Goal: Task Accomplishment & Management: Manage account settings

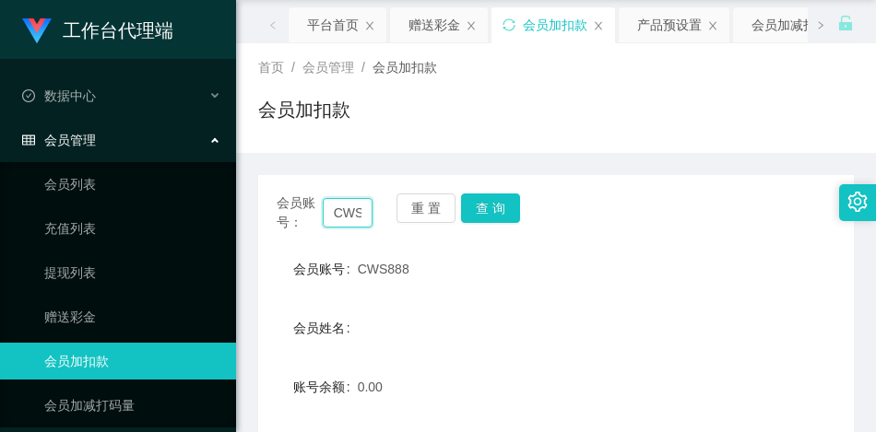
drag, startPoint x: 364, startPoint y: 213, endPoint x: 320, endPoint y: 205, distance: 45.0
click at [320, 205] on div "会员账号： CWS888" at bounding box center [325, 213] width 96 height 39
click at [349, 210] on input "88" at bounding box center [348, 213] width 51 height 30
type input "8"
paste input "niyaoma"
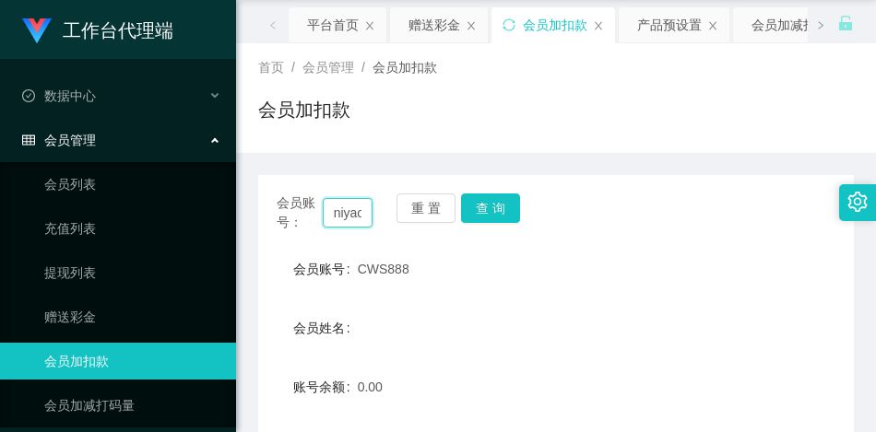
scroll to position [0, 24]
type input "niyaoma"
click at [473, 207] on button "查 询" at bounding box center [490, 209] width 59 height 30
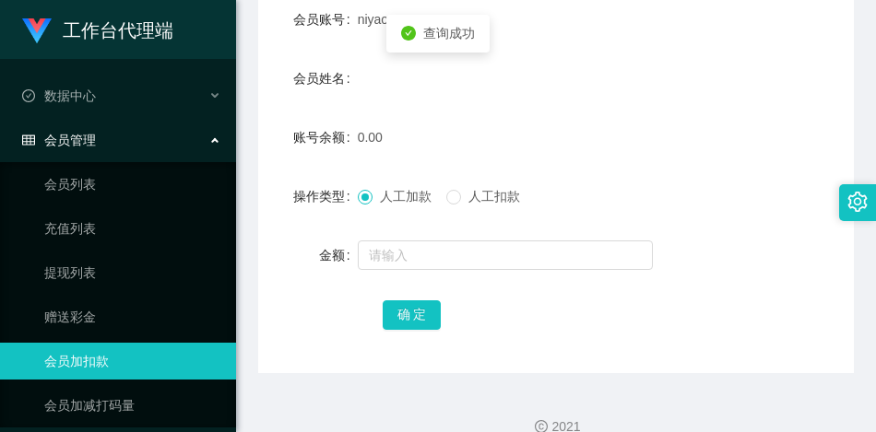
scroll to position [337, 0]
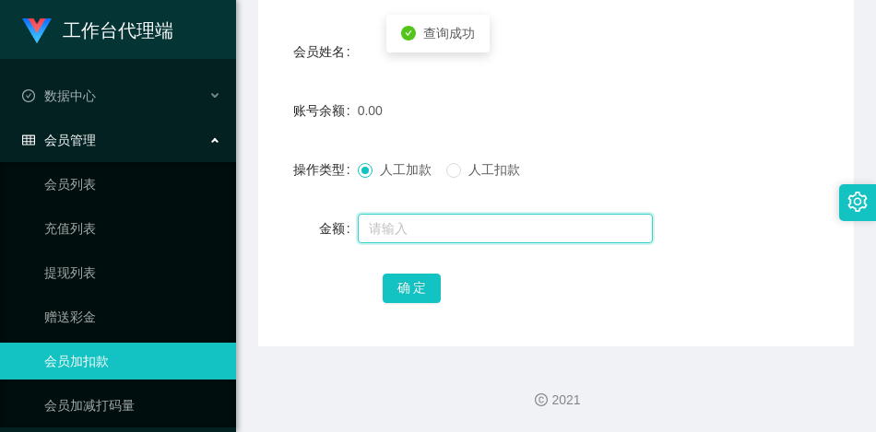
click at [396, 223] on input "text" at bounding box center [505, 229] width 295 height 30
type input "100"
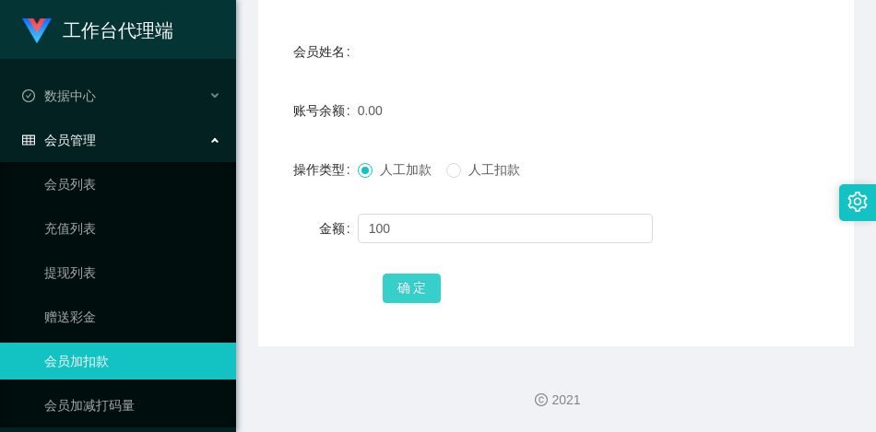
click at [418, 275] on button "确 定" at bounding box center [412, 289] width 59 height 30
click at [449, 94] on div "100.00" at bounding box center [532, 110] width 348 height 37
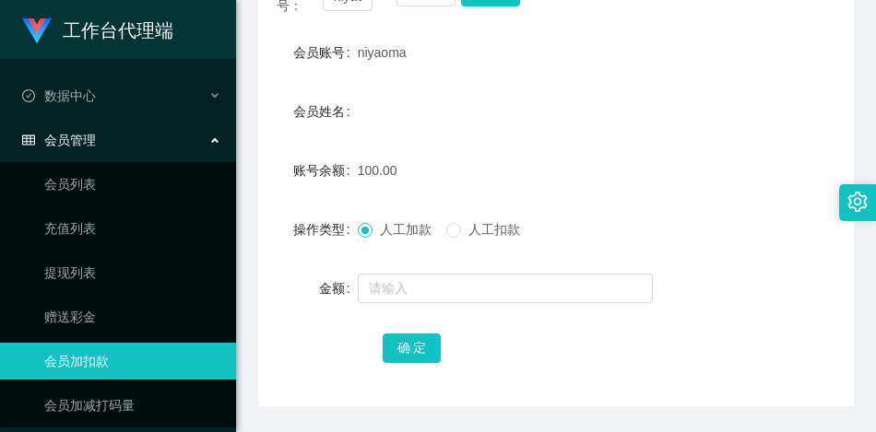
scroll to position [244, 0]
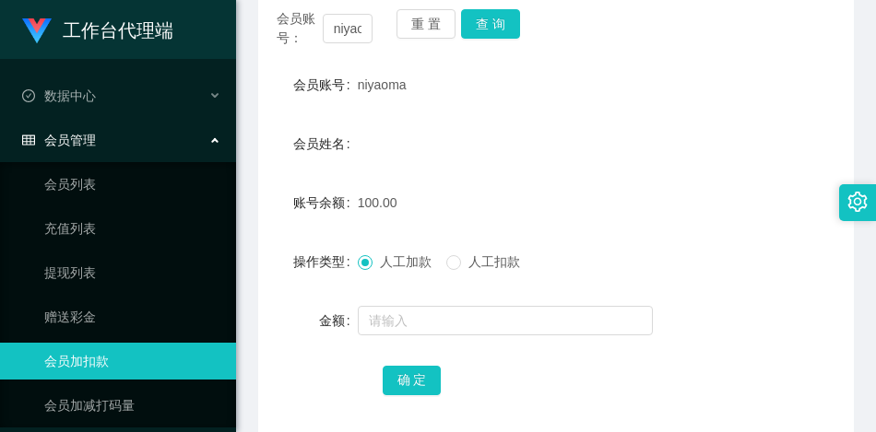
drag, startPoint x: 417, startPoint y: 88, endPoint x: 354, endPoint y: 87, distance: 62.7
click at [354, 87] on div "会员账号 [PERSON_NAME]" at bounding box center [556, 84] width 596 height 37
copy div "会员账号 [PERSON_NAME]"
drag, startPoint x: 641, startPoint y: 172, endPoint x: 542, endPoint y: 135, distance: 105.3
click at [641, 172] on form "会员账号 niyaoma 会员姓名 账号余额 100.00 操作类型 人工加款 人工扣款 金额 确 定" at bounding box center [556, 232] width 596 height 332
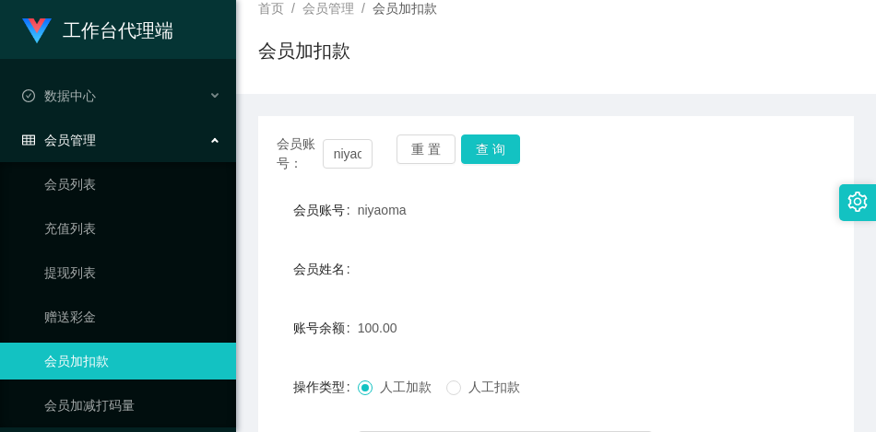
scroll to position [0, 0]
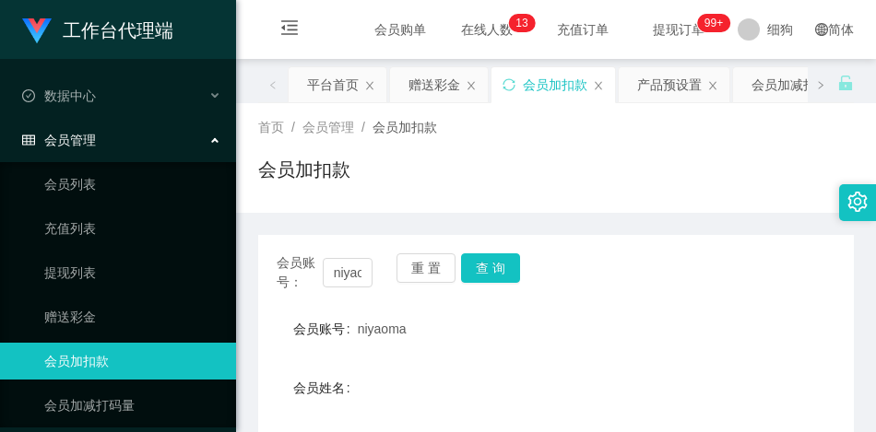
click at [649, 80] on div "产品预设置" at bounding box center [669, 84] width 65 height 35
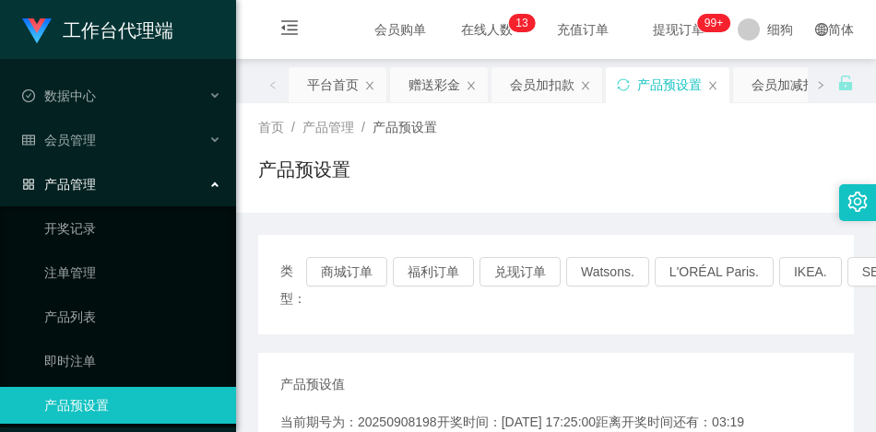
scroll to position [92, 0]
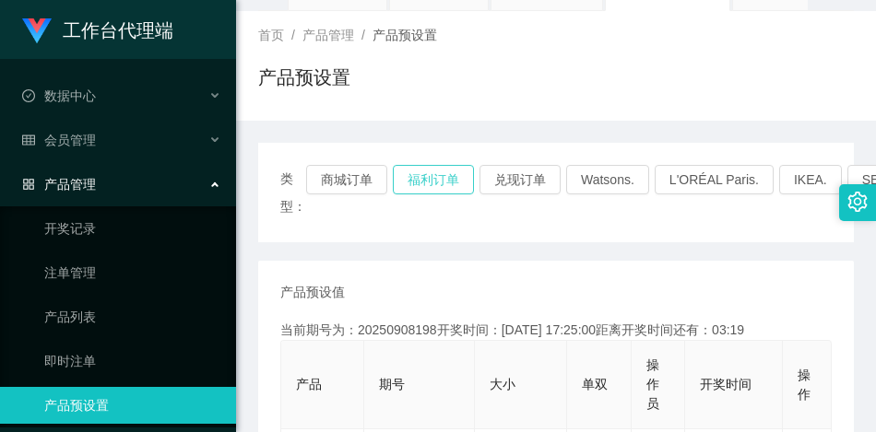
click at [427, 180] on button "福利订单" at bounding box center [433, 180] width 81 height 30
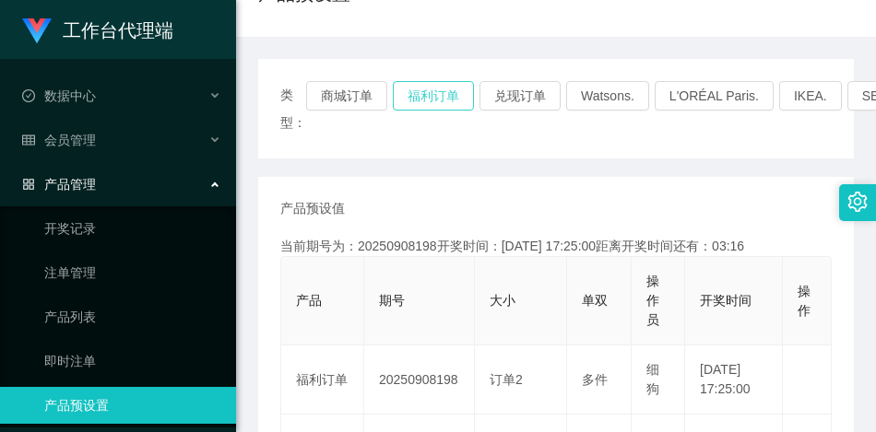
scroll to position [277, 0]
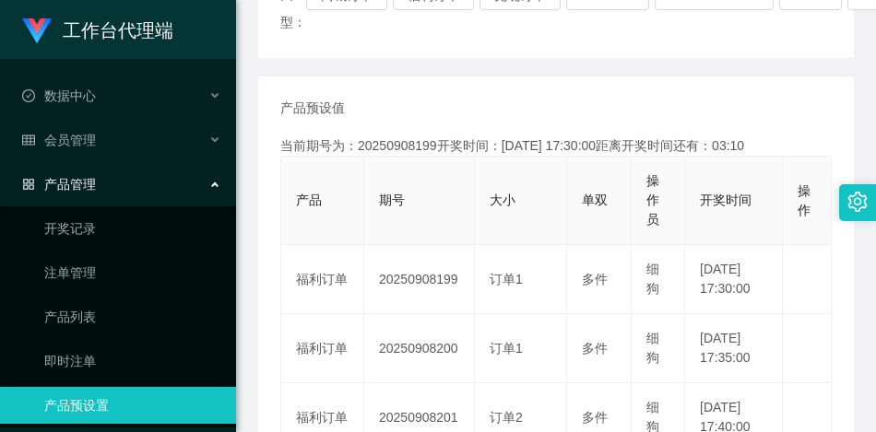
click at [439, 188] on th "期号" at bounding box center [419, 201] width 111 height 89
